Goal: Information Seeking & Learning: Learn about a topic

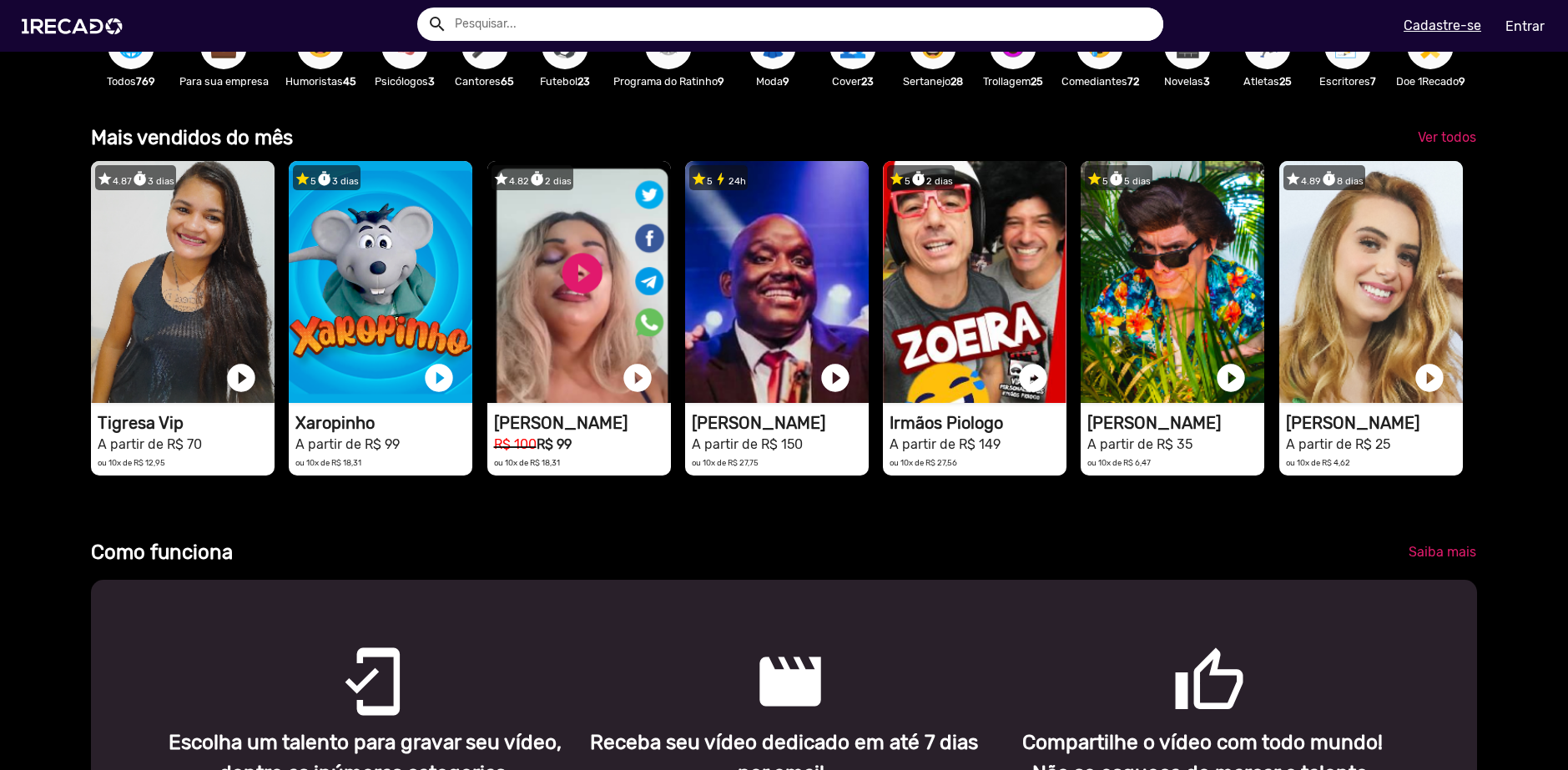
scroll to position [0, 3126]
click at [632, 38] on input "text" at bounding box center [803, 24] width 722 height 33
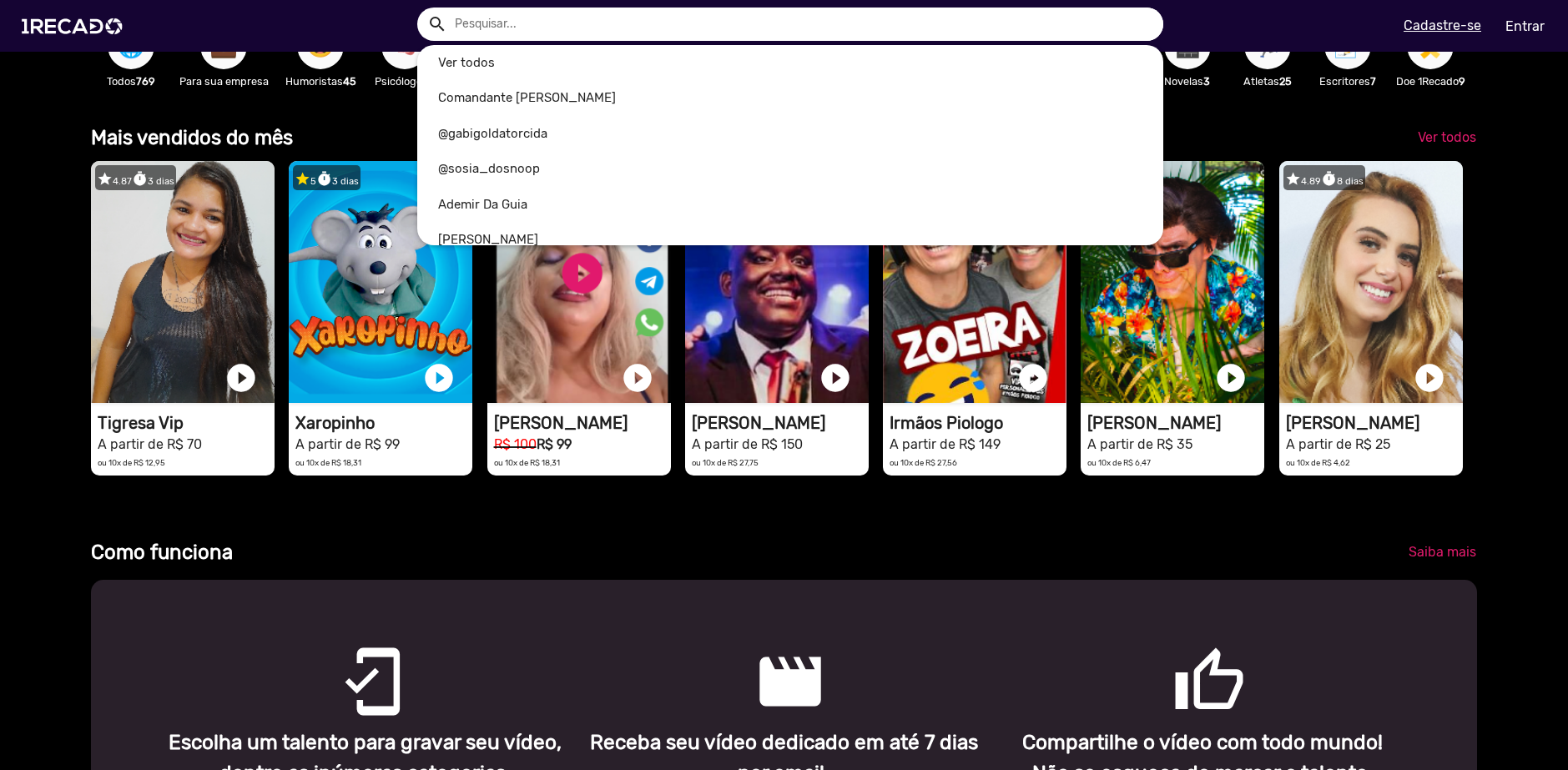
click at [632, 38] on input "text" at bounding box center [803, 24] width 722 height 33
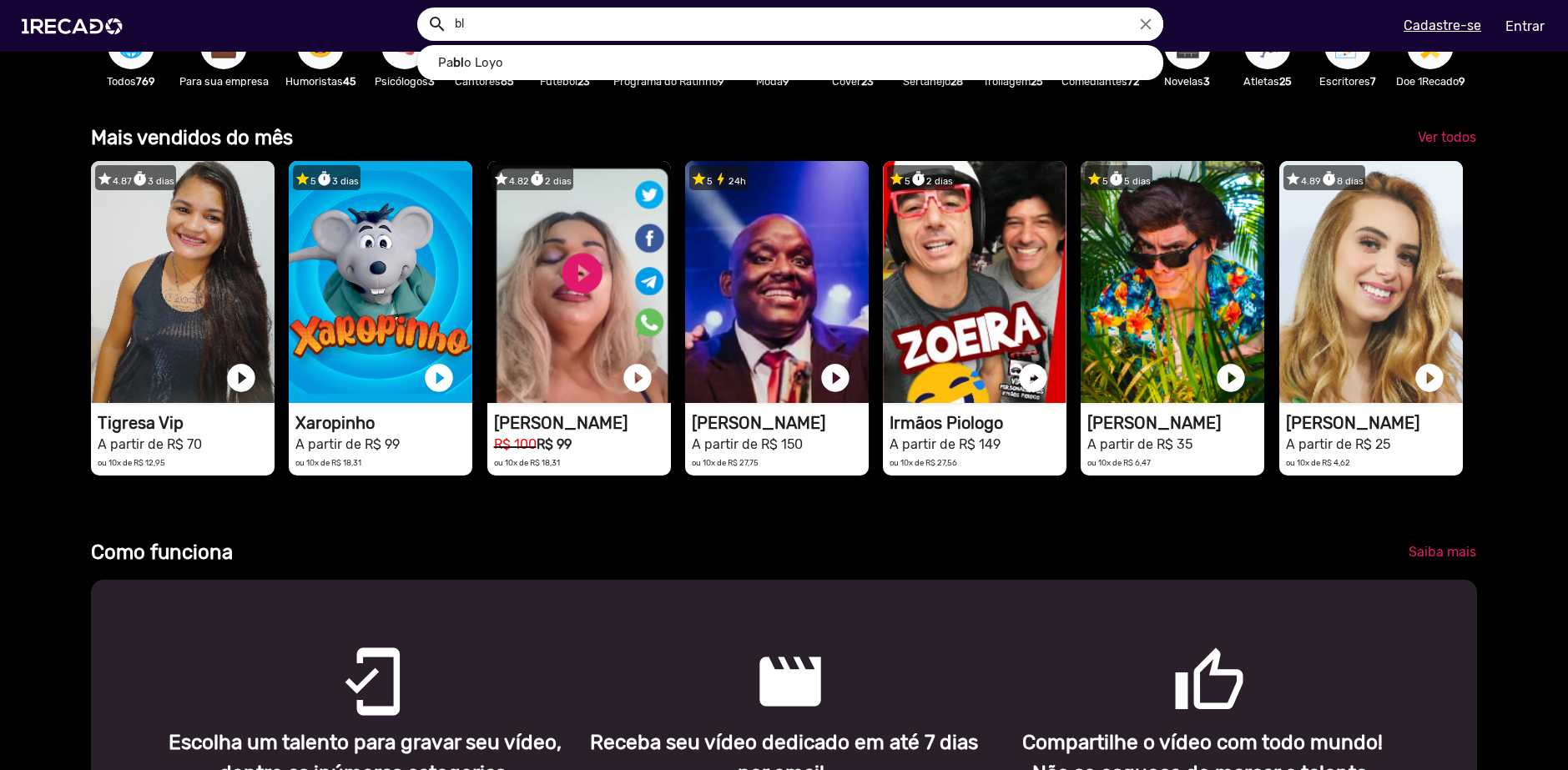
scroll to position [0, 4689]
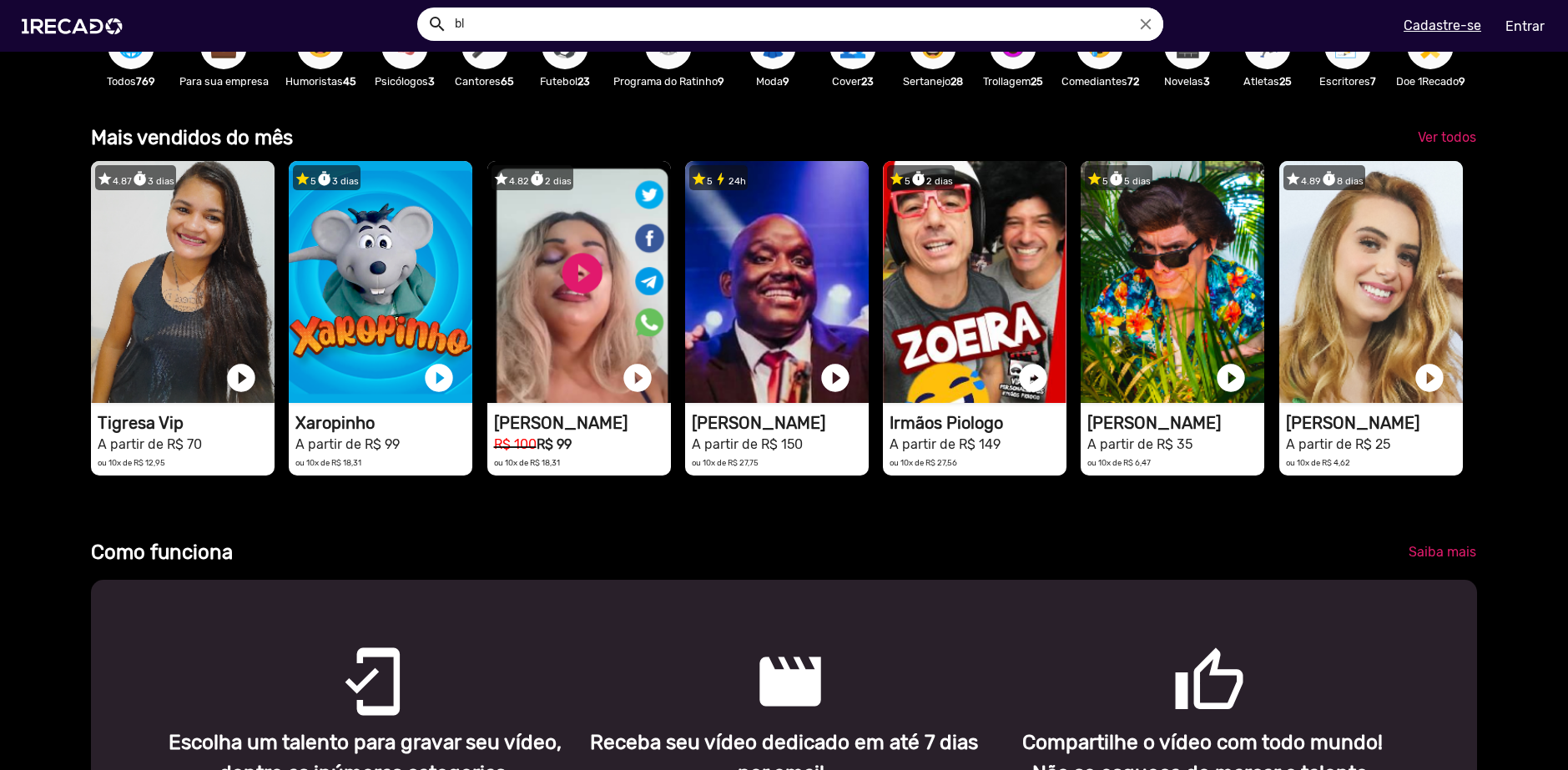
type input "b"
type input "bluezao"
click at [421, 8] on button "search" at bounding box center [436, 23] width 29 height 29
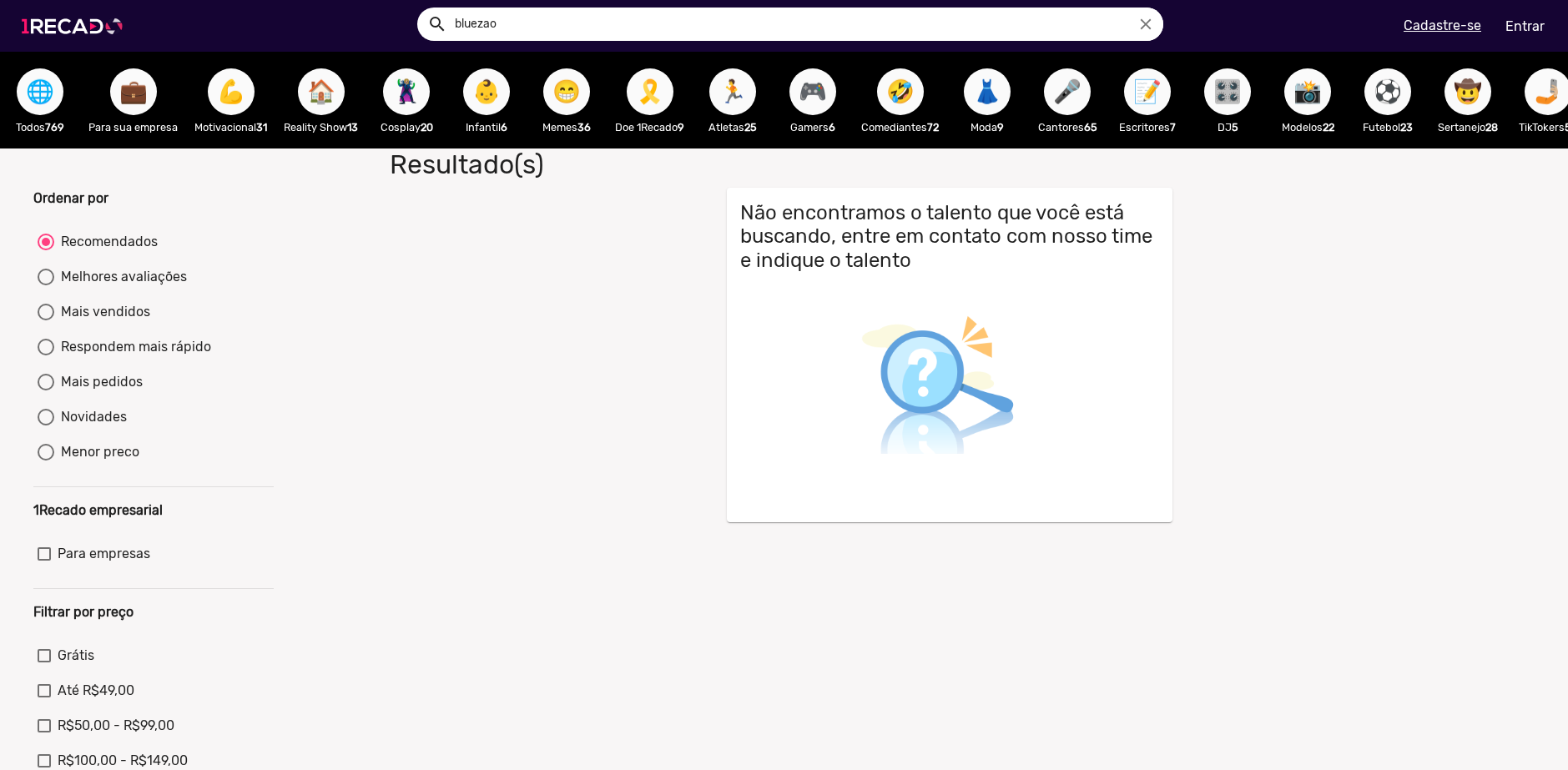
click at [106, 31] on img at bounding box center [75, 26] width 126 height 71
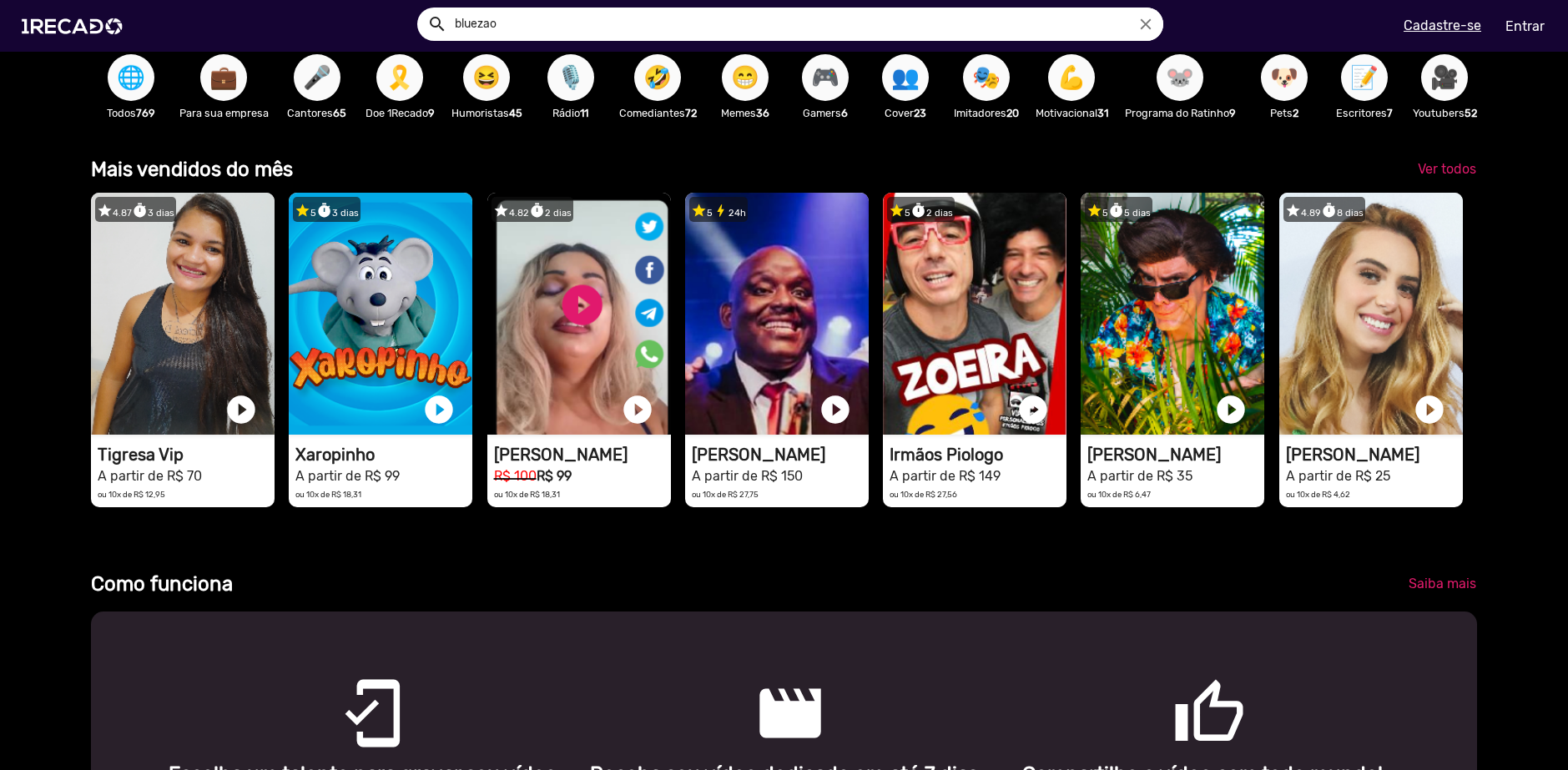
scroll to position [0, 1563]
click at [1443, 169] on link "Ver todos" at bounding box center [1448, 170] width 85 height 30
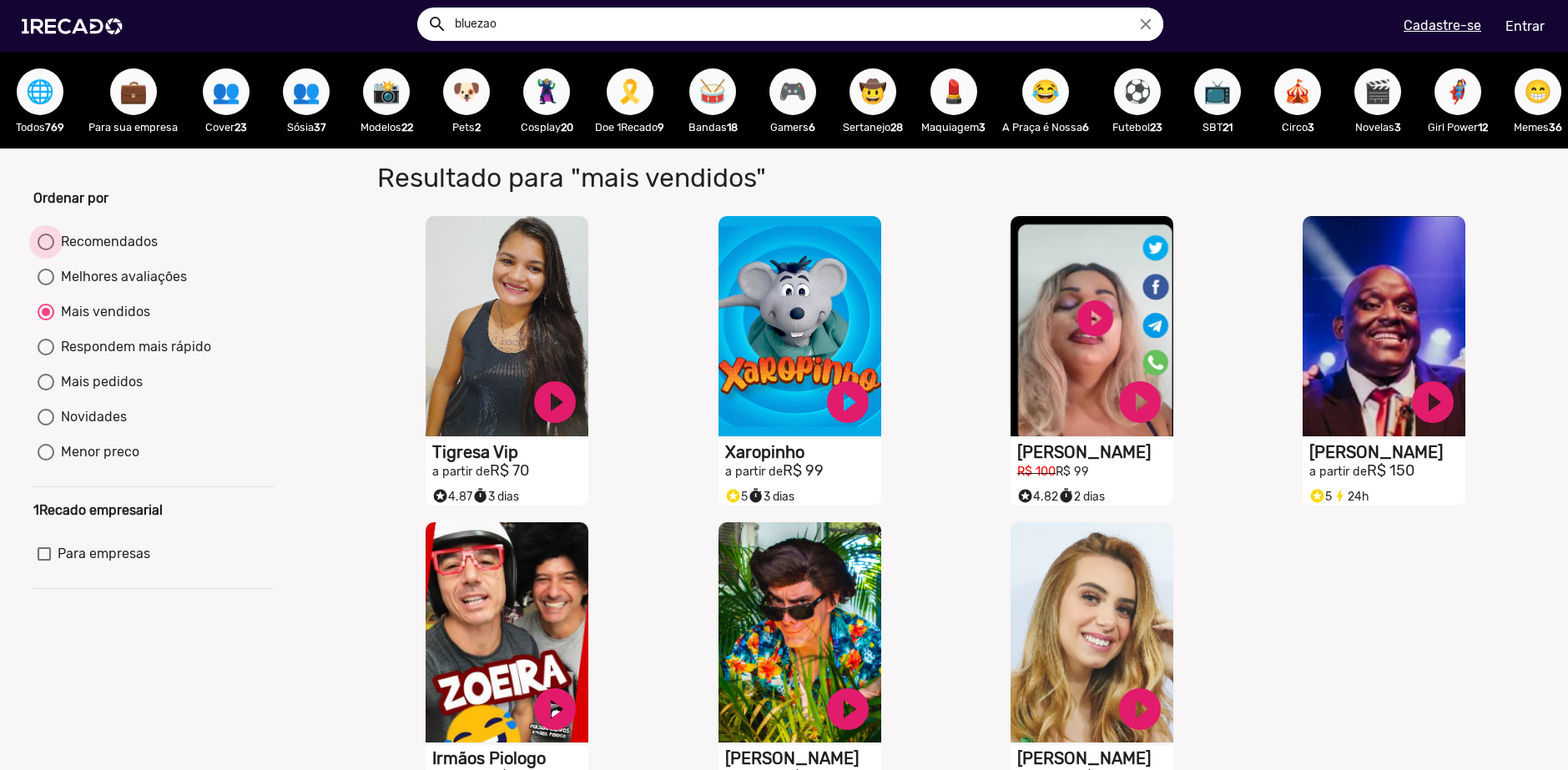
click at [81, 248] on div "Recomendados" at bounding box center [106, 242] width 104 height 20
click at [46, 250] on input "Recomendados" at bounding box center [45, 250] width 1 height 1
radio input "true"
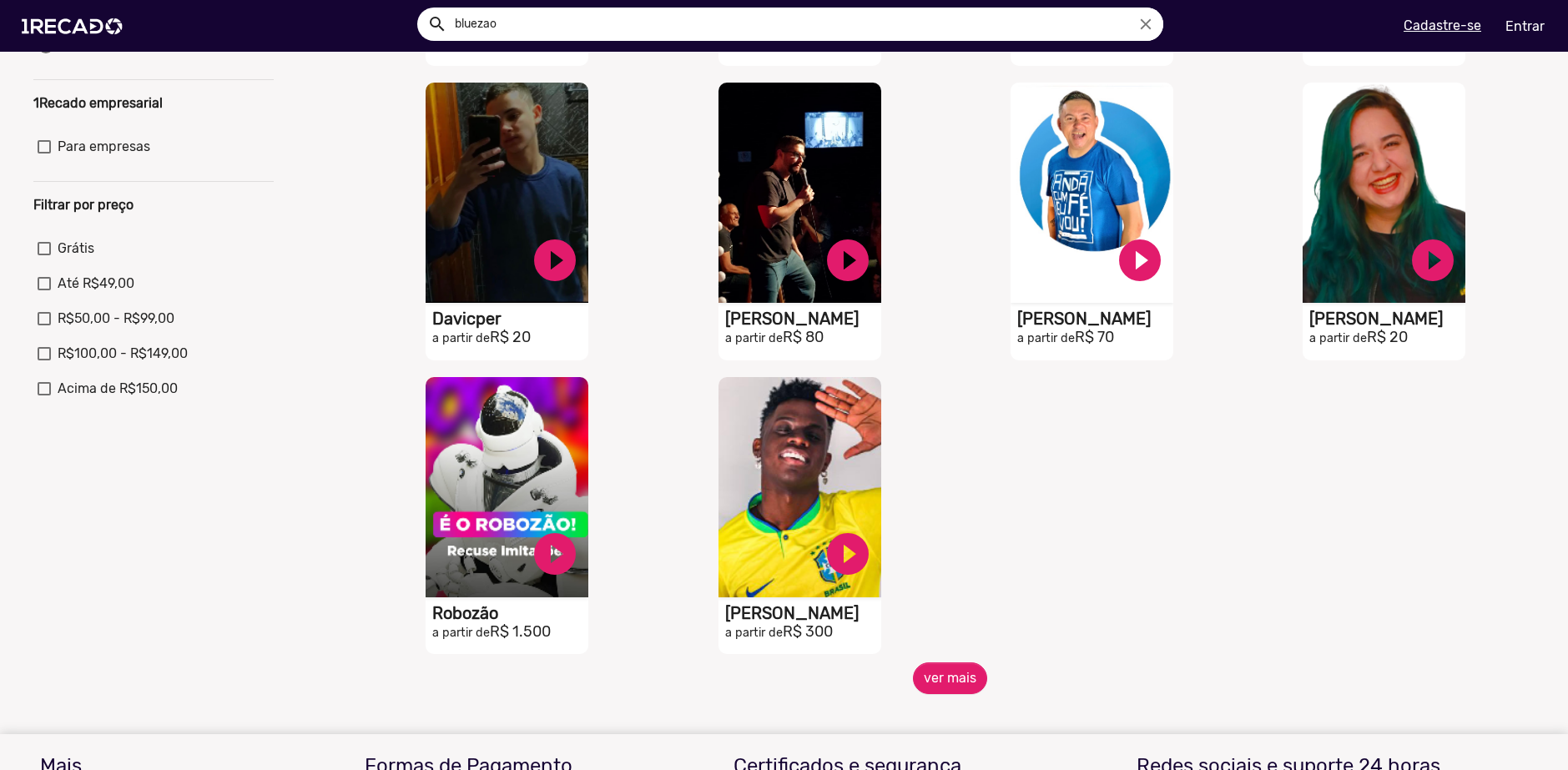
scroll to position [417, 0]
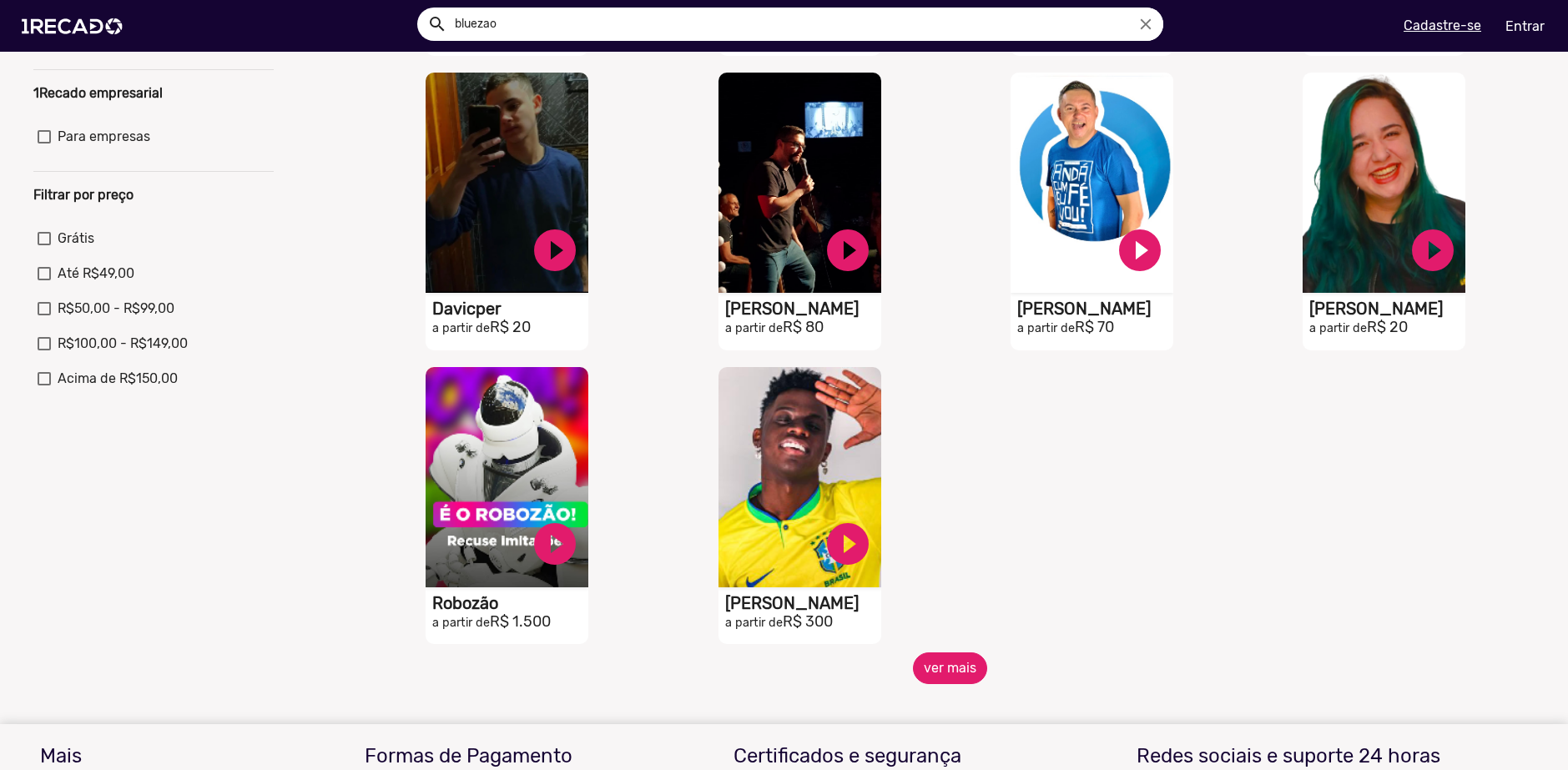
click at [943, 662] on button "ver mais" at bounding box center [950, 668] width 74 height 32
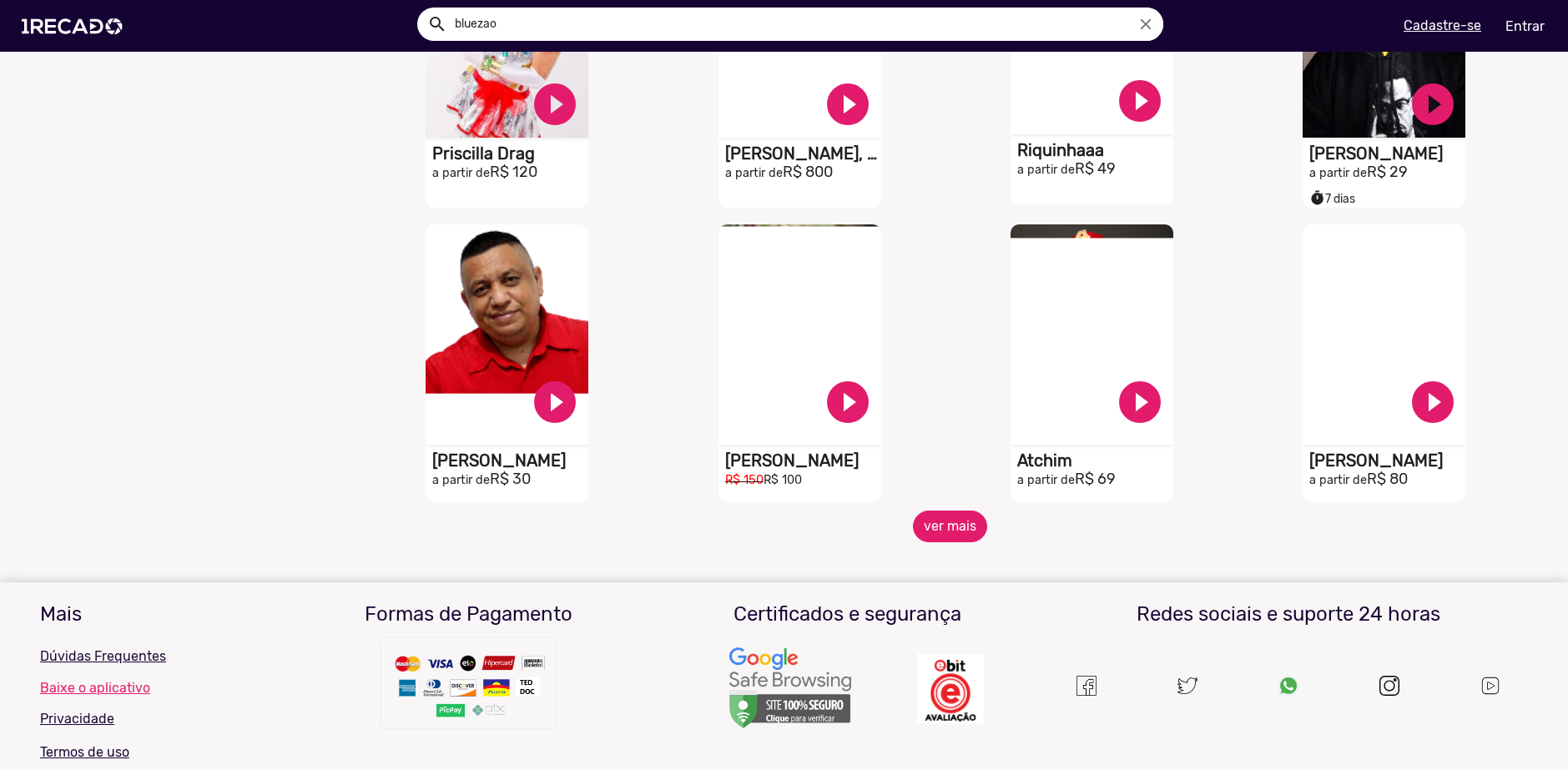
scroll to position [1168, 0]
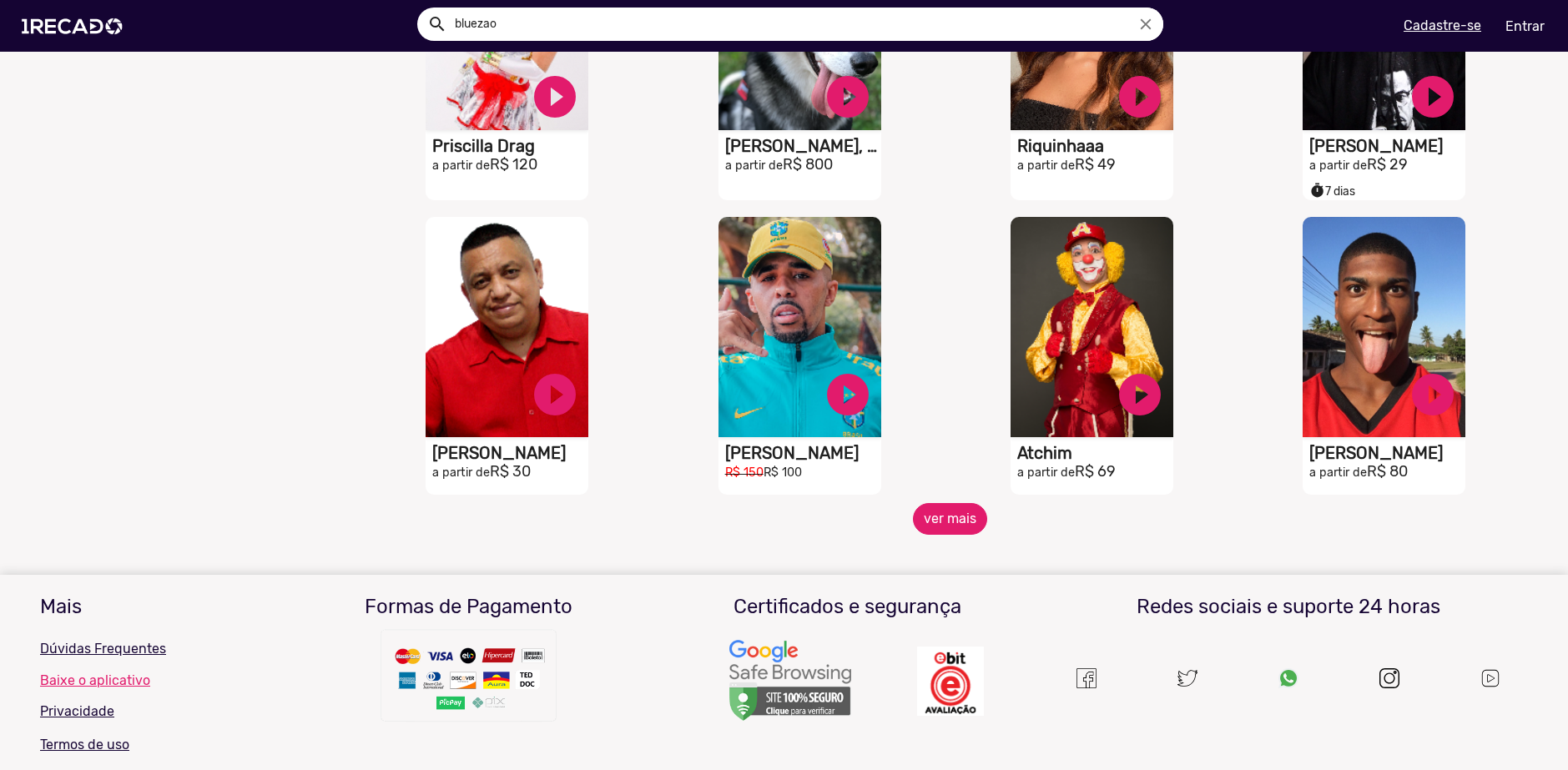
click at [946, 512] on button "ver mais" at bounding box center [950, 519] width 74 height 32
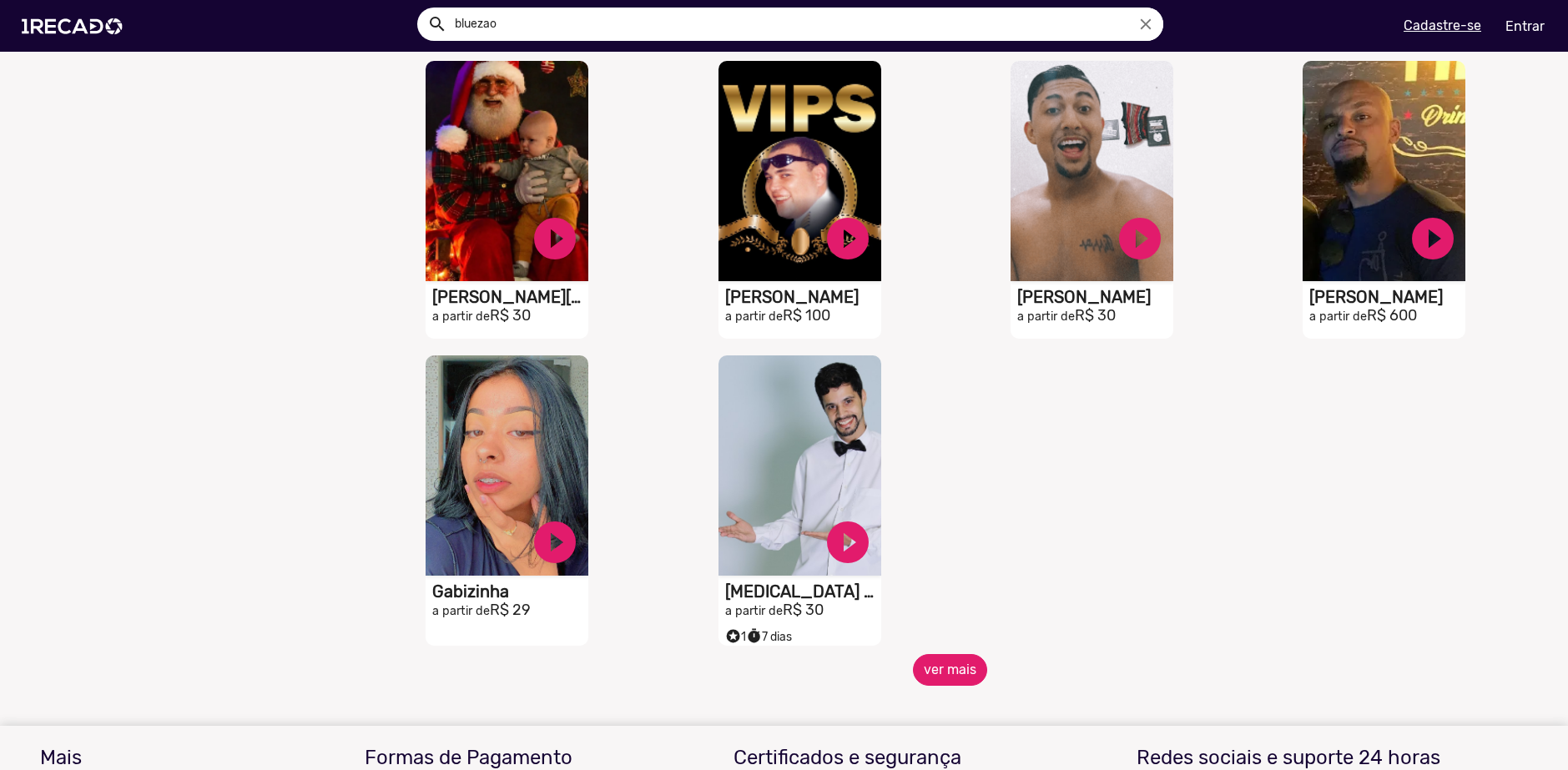
scroll to position [1919, 0]
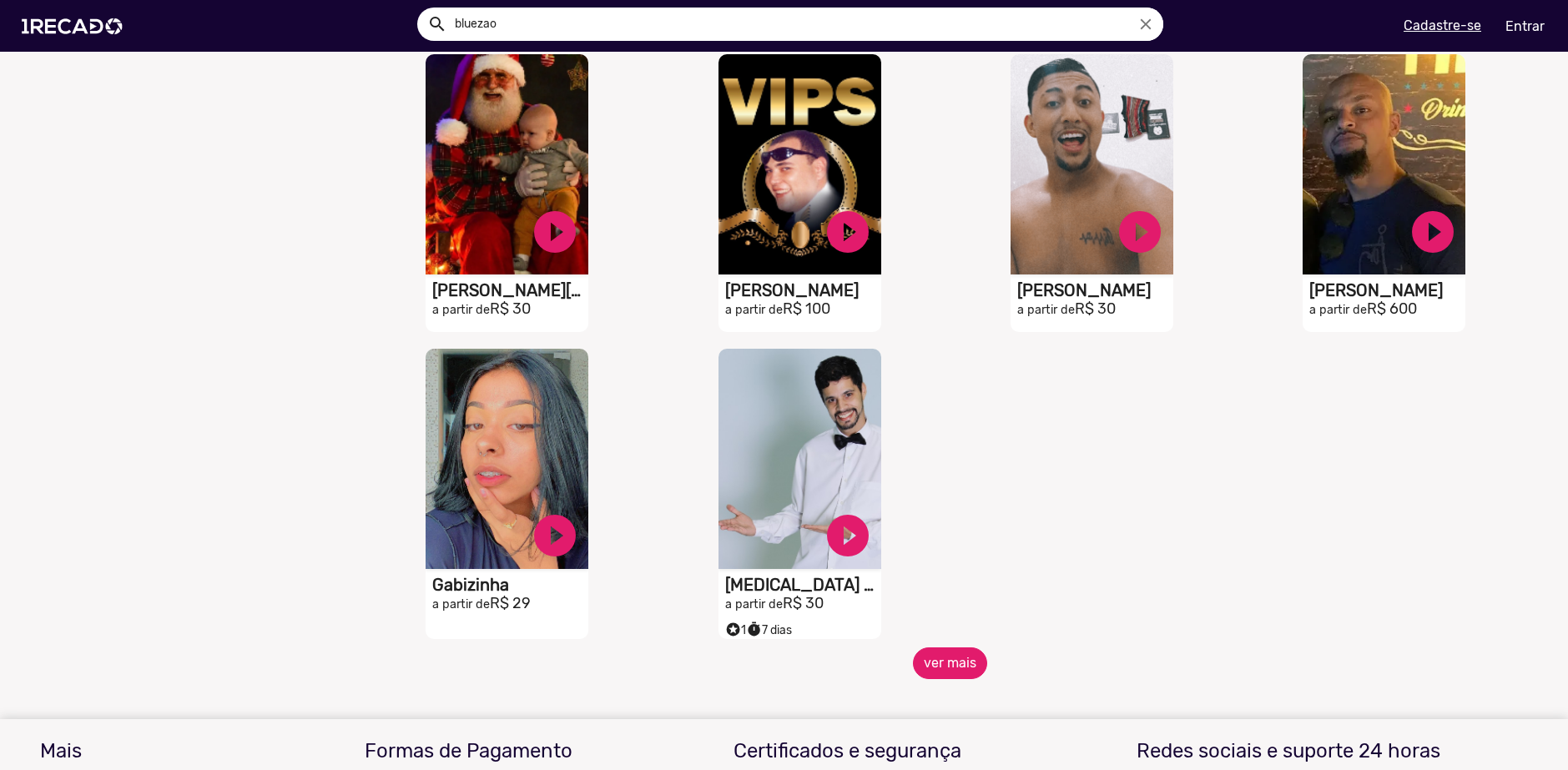
click at [920, 655] on button "ver mais" at bounding box center [950, 663] width 74 height 32
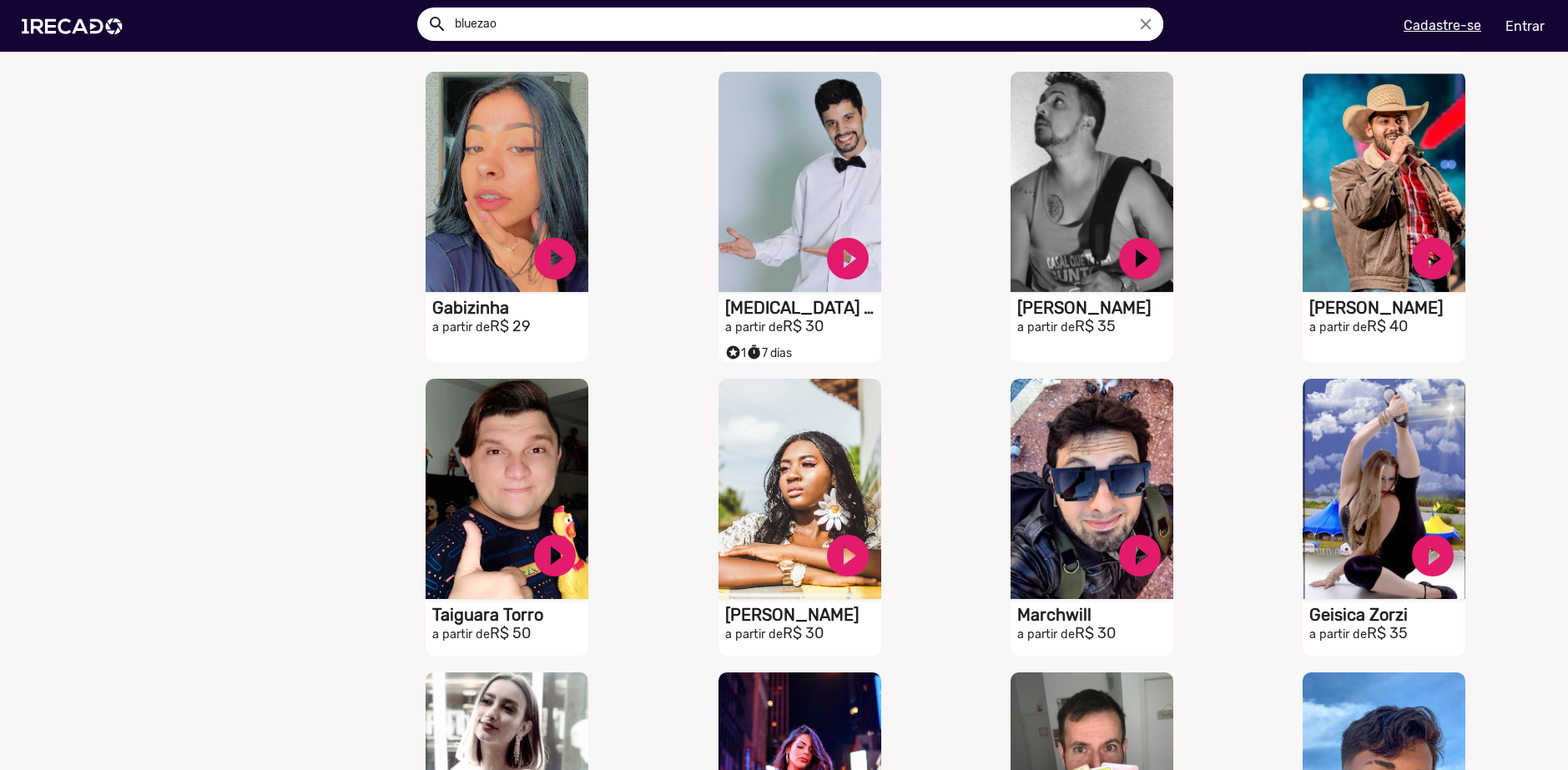
scroll to position [2252, 0]
